Goal: Information Seeking & Learning: Learn about a topic

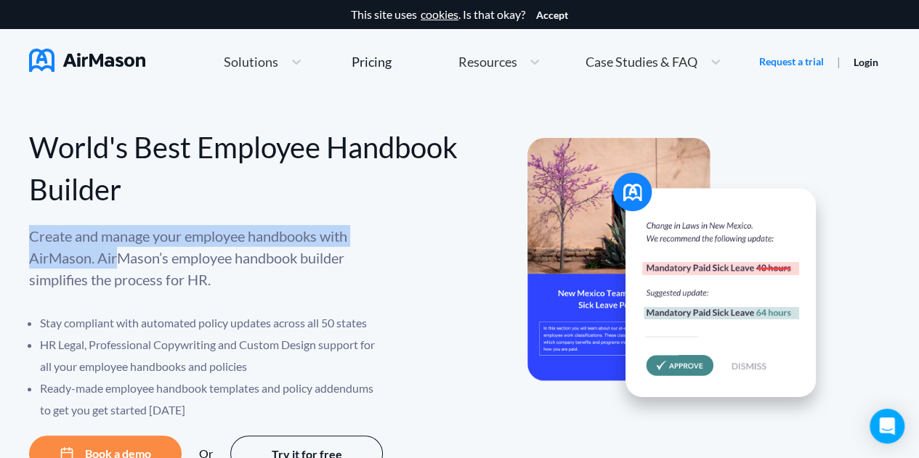
drag, startPoint x: 0, startPoint y: 0, endPoint x: 116, endPoint y: 259, distance: 283.4
click at [116, 259] on p "Create and manage your employee handbooks with AirMason. AirMason’s employee ha…" at bounding box center [207, 257] width 356 height 65
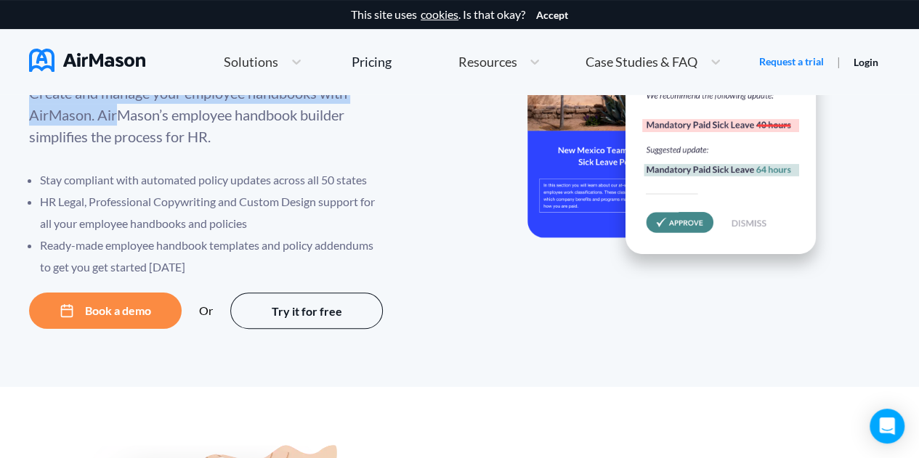
scroll to position [145, 0]
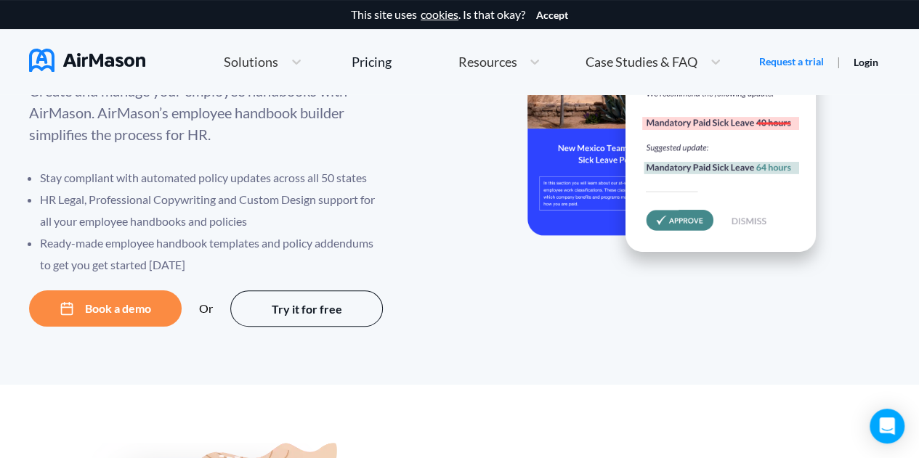
click at [168, 190] on li "HR Legal, Professional Copywriting and Custom Design support for all your emplo…" at bounding box center [212, 211] width 345 height 44
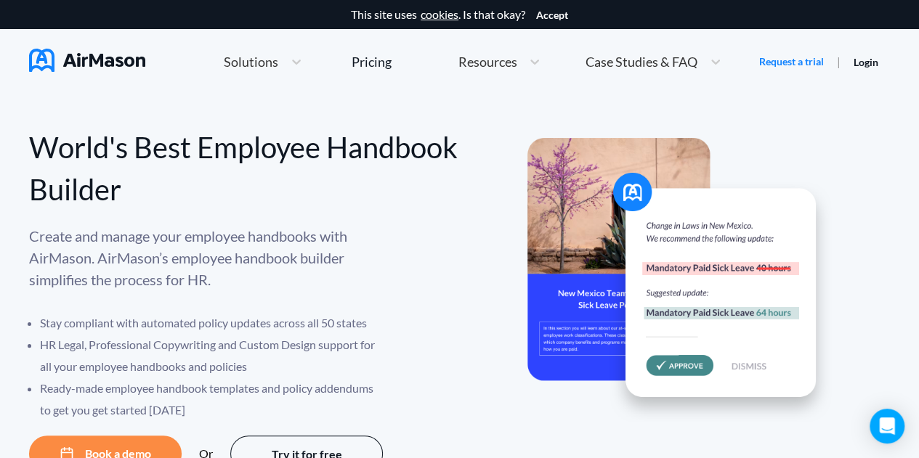
scroll to position [73, 0]
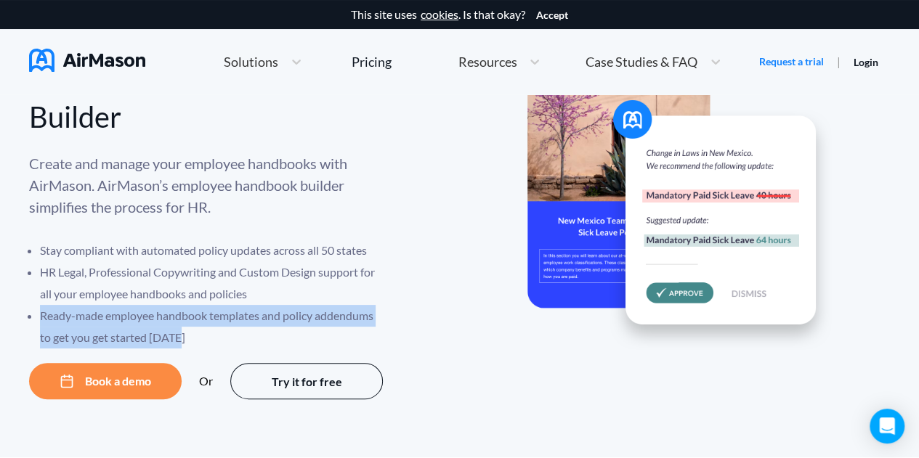
drag, startPoint x: 183, startPoint y: 333, endPoint x: 41, endPoint y: 310, distance: 144.2
click at [41, 310] on li "Ready-made employee handbook templates and policy addendums to get you get star…" at bounding box center [212, 327] width 345 height 44
copy li "Ready-made employee handbook templates and policy addendums to get you get star…"
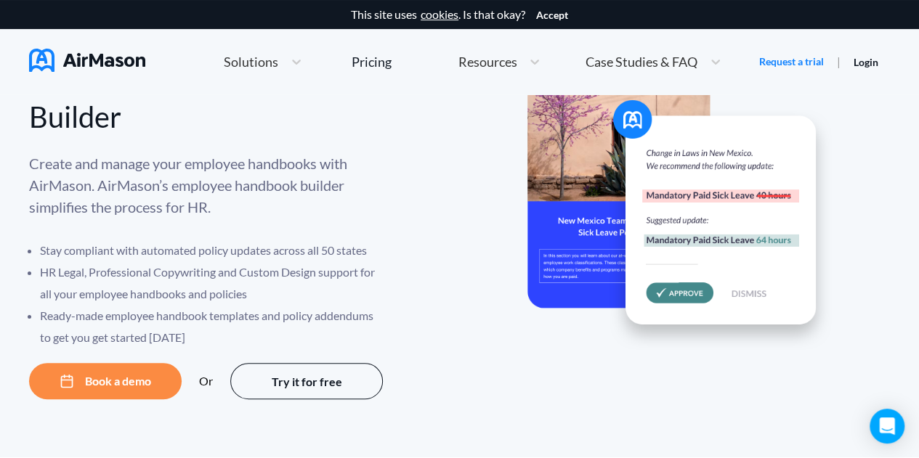
click at [132, 243] on li "Stay compliant with automated policy updates across all 50 states" at bounding box center [212, 251] width 345 height 22
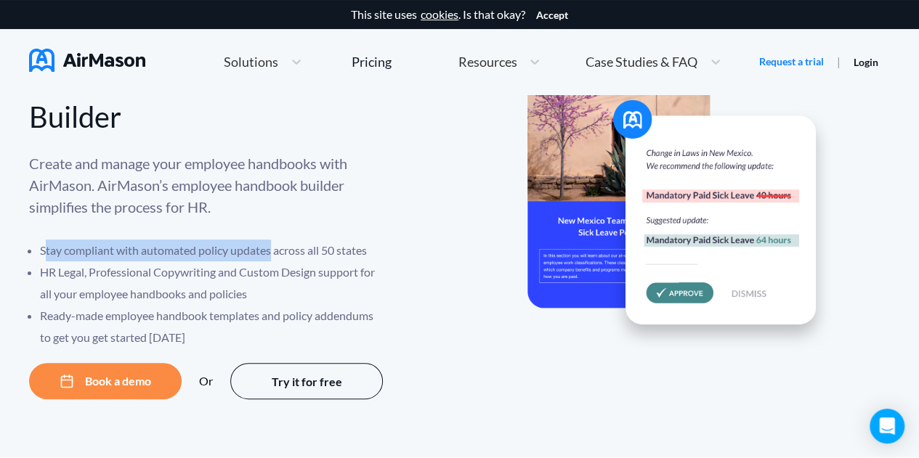
drag, startPoint x: 74, startPoint y: 255, endPoint x: 269, endPoint y: 259, distance: 195.4
click at [270, 259] on li "Stay compliant with automated policy updates across all 50 states" at bounding box center [212, 251] width 345 height 22
click at [269, 259] on li "Stay compliant with automated policy updates across all 50 states" at bounding box center [212, 251] width 345 height 22
drag, startPoint x: 272, startPoint y: 250, endPoint x: 31, endPoint y: 242, distance: 241.2
click at [40, 242] on li "Stay compliant with automated policy updates across all 50 states" at bounding box center [212, 251] width 345 height 22
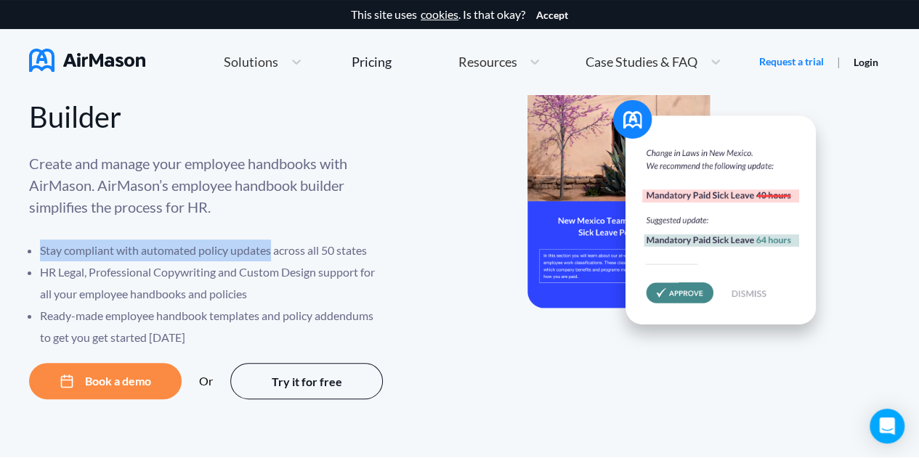
copy li "Stay compliant with automated policy updates"
